Goal: Information Seeking & Learning: Learn about a topic

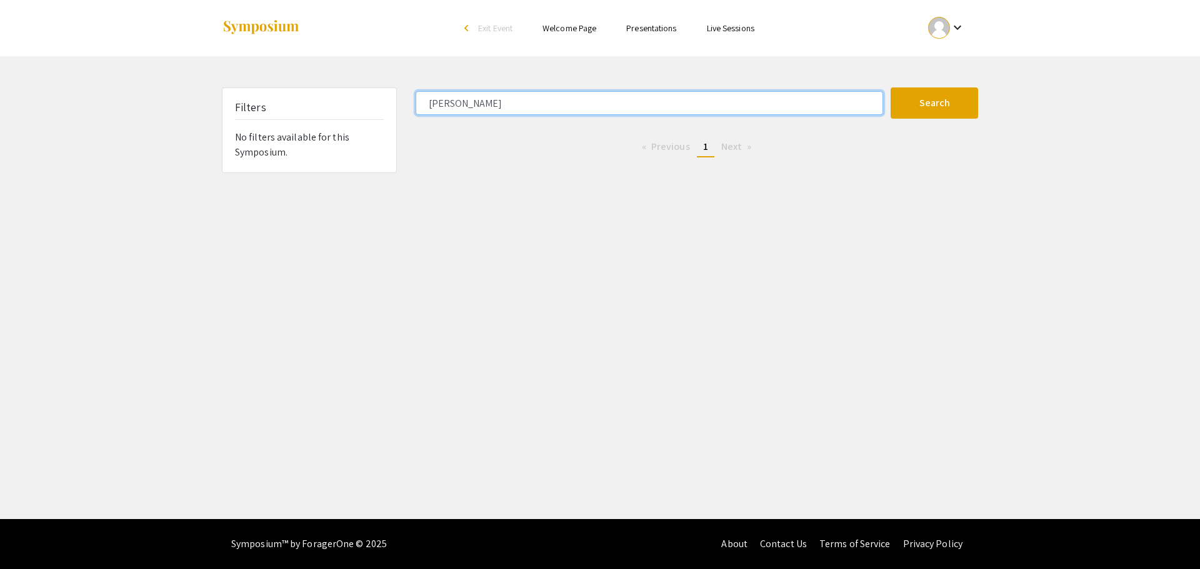
drag, startPoint x: 506, startPoint y: 95, endPoint x: 489, endPoint y: 99, distance: 16.7
click at [503, 95] on input "bradshaw" at bounding box center [649, 103] width 467 height 24
drag, startPoint x: 498, startPoint y: 98, endPoint x: 344, endPoint y: 81, distance: 155.4
click at [344, 81] on div "Skip navigation arrow_back_ios Exit Event Welcome Page Presentations Live Sessi…" at bounding box center [600, 259] width 1200 height 519
type input "w"
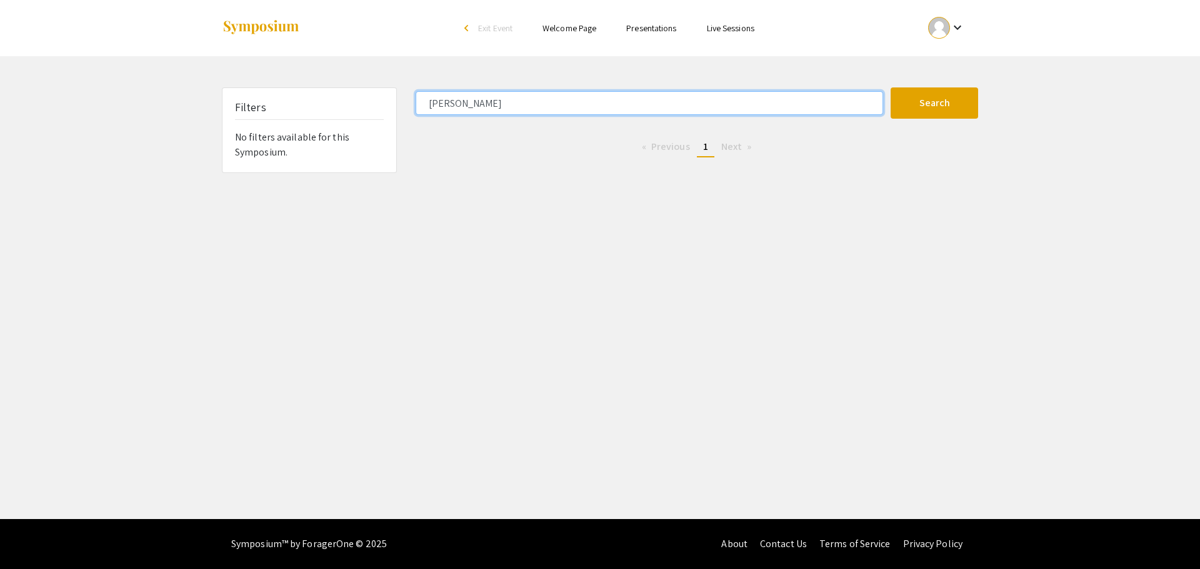
type input "[PERSON_NAME]"
click at [730, 87] on button "Search" at bounding box center [934, 102] width 87 height 31
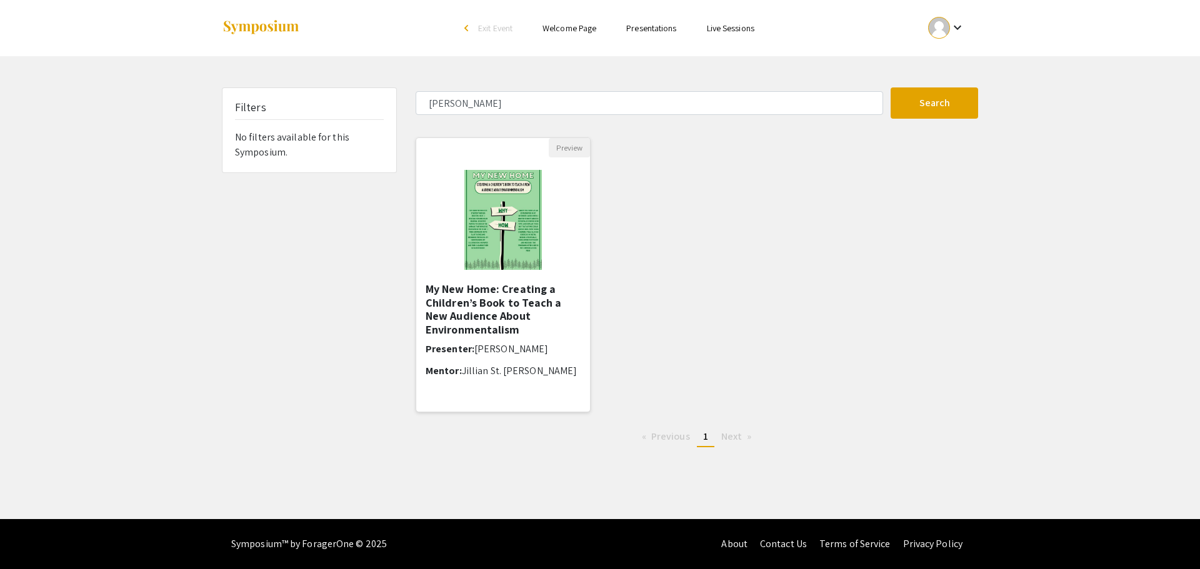
click at [486, 297] on h5 "My New Home: Creating a Children’s Book to Teach a New Audience About Environme…" at bounding box center [503, 309] width 155 height 54
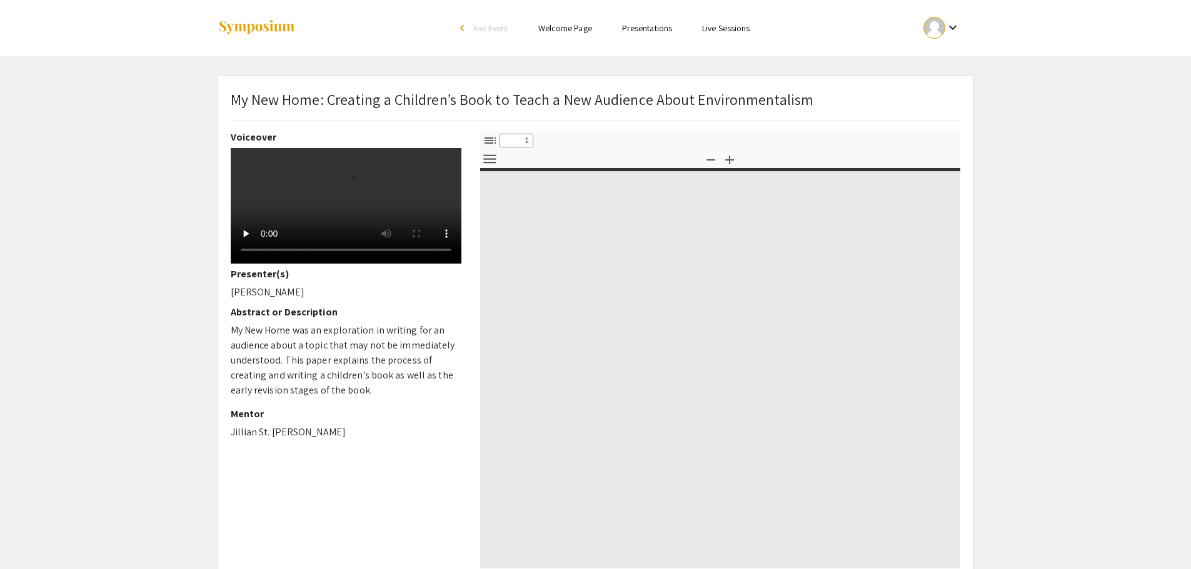
select select "custom"
type input "0"
select select "custom"
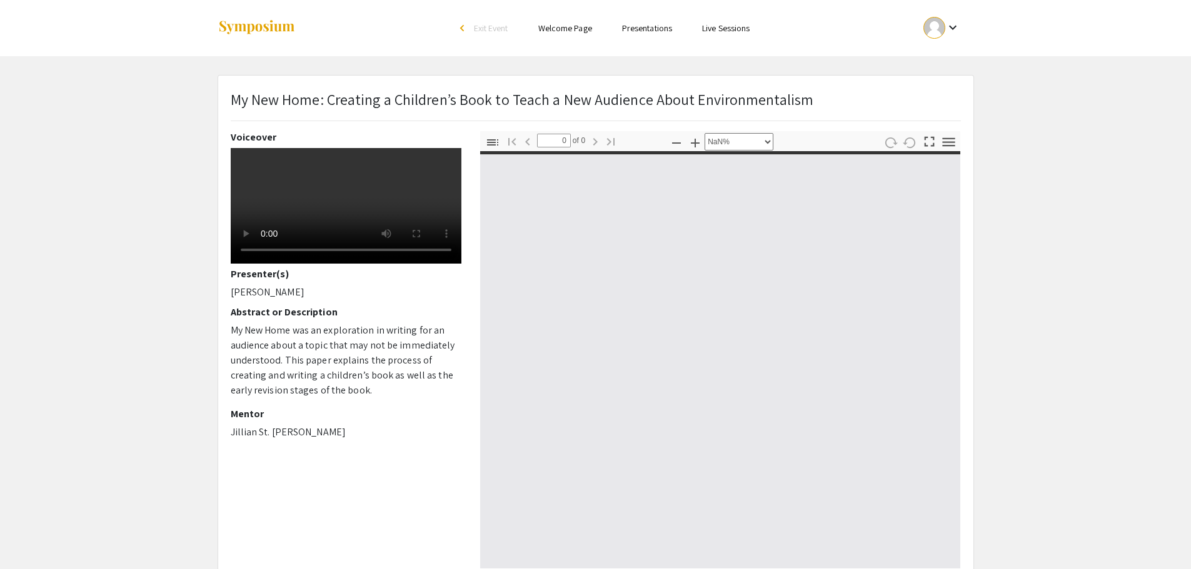
type input "1"
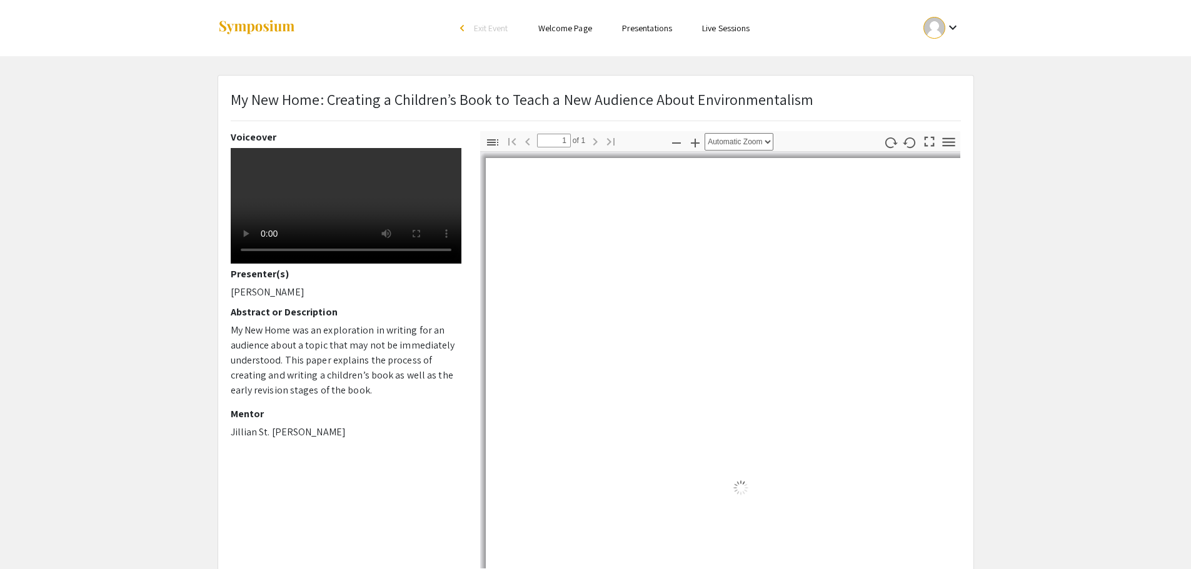
select select "auto"
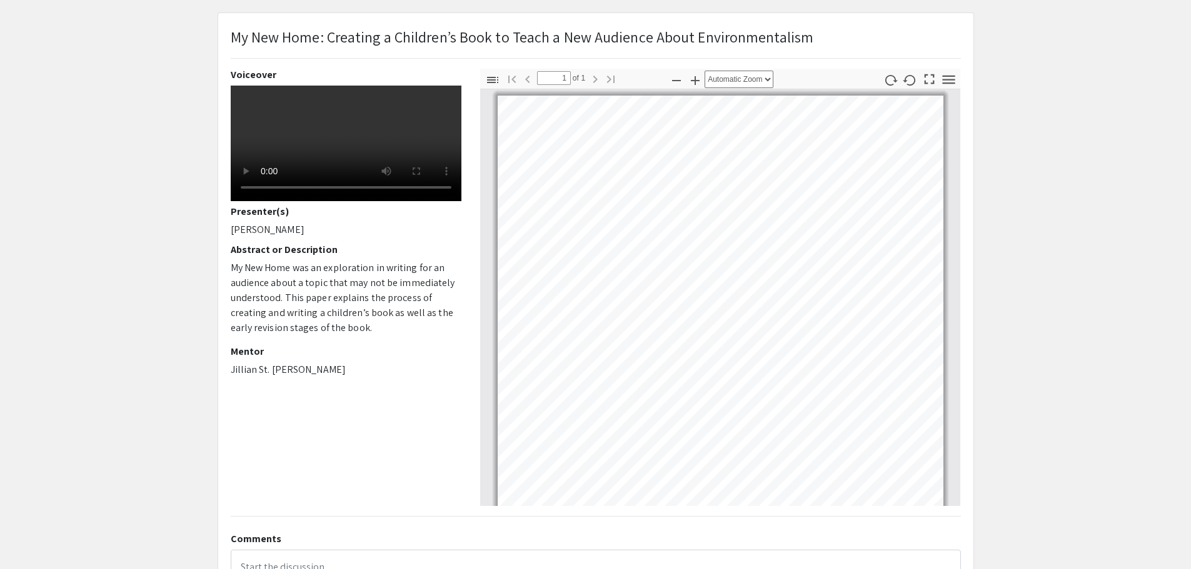
click at [266, 201] on video at bounding box center [346, 144] width 231 height 116
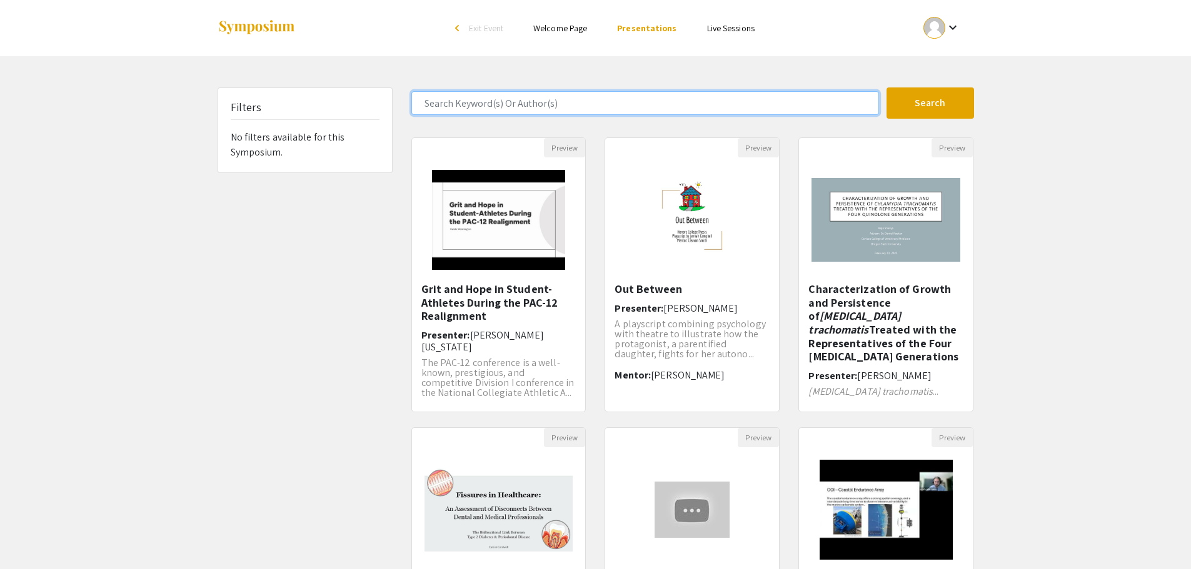
click at [475, 103] on input "Search Keyword(s) Or Author(s)" at bounding box center [644, 103] width 467 height 24
type input "[PERSON_NAME]"
click at [886, 87] on button "Search" at bounding box center [929, 102] width 87 height 31
